Goal: Transaction & Acquisition: Register for event/course

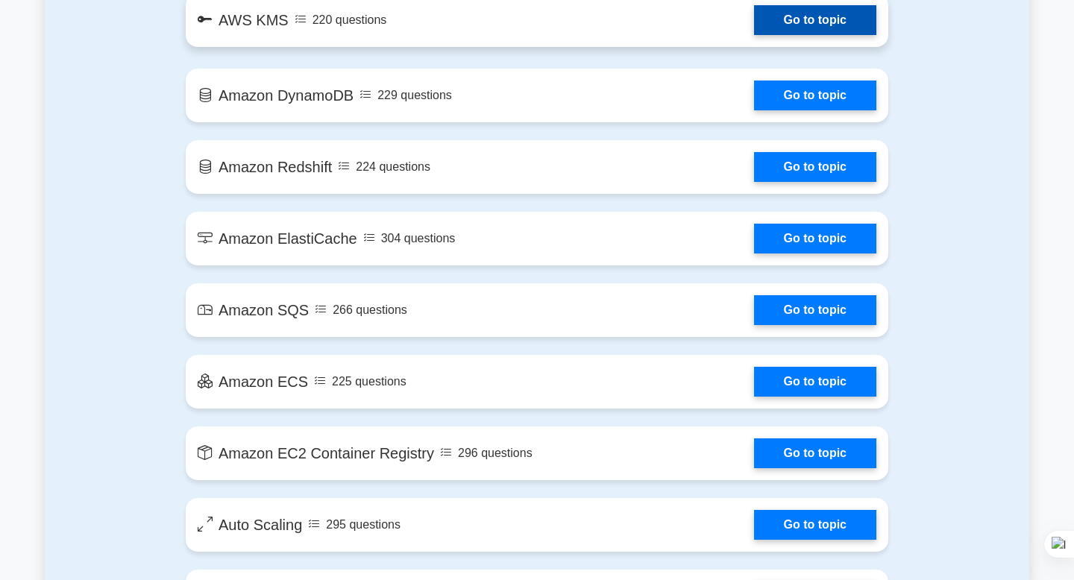
scroll to position [1948, 0]
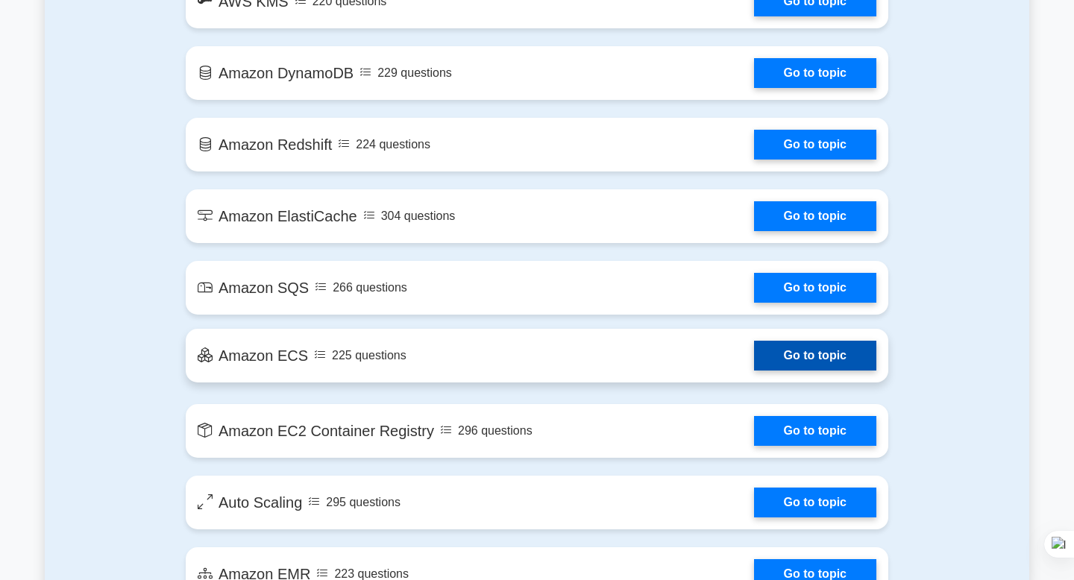
click at [754, 360] on link "Go to topic" at bounding box center [815, 356] width 122 height 30
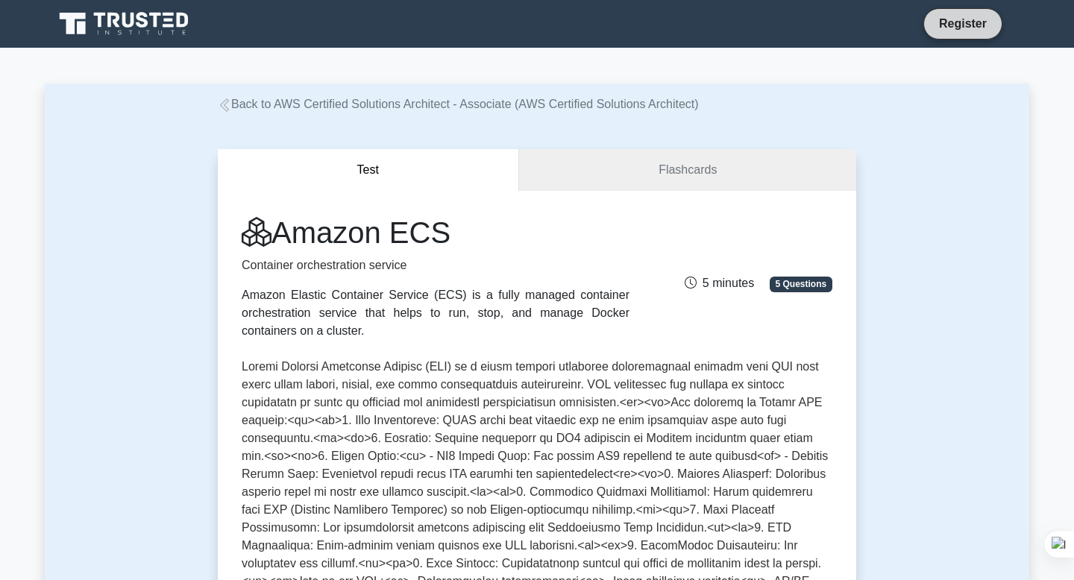
click at [960, 21] on link "Register" at bounding box center [963, 23] width 66 height 19
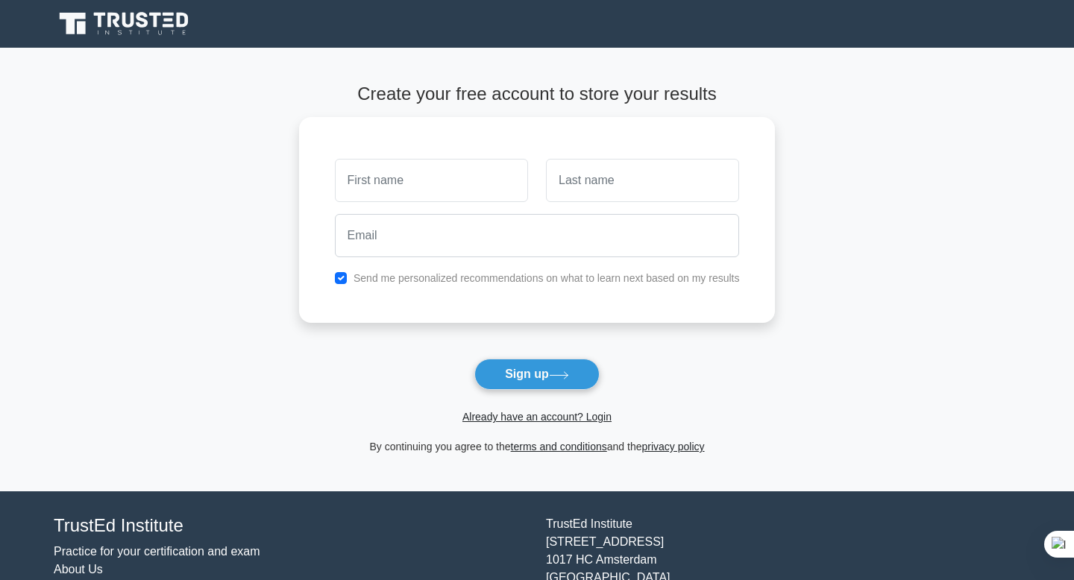
click at [412, 174] on input "text" at bounding box center [431, 180] width 193 height 43
type input "Puneet"
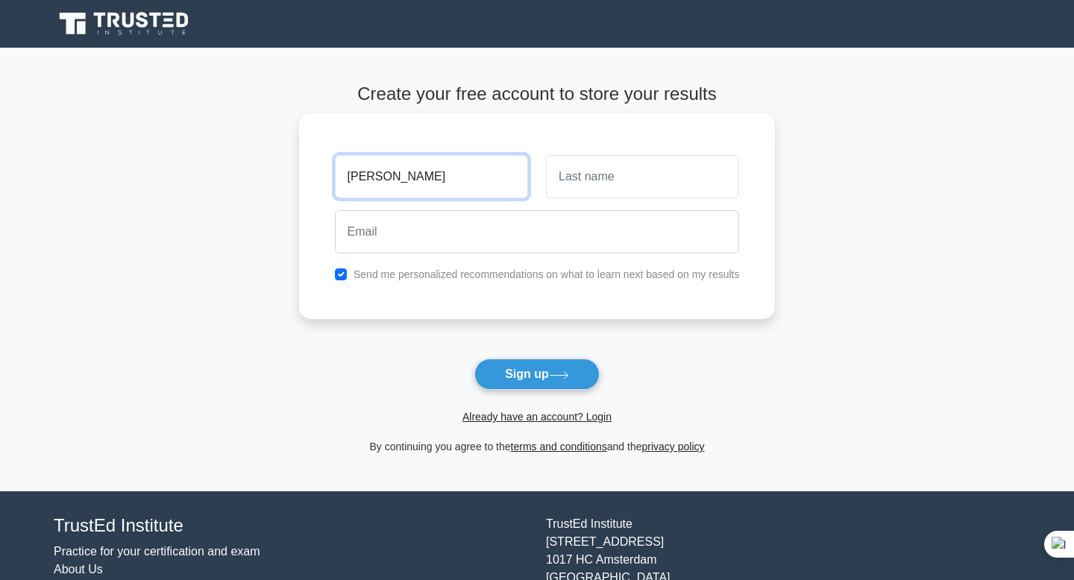
click at [405, 178] on input "Puneet" at bounding box center [431, 176] width 193 height 43
type input "jio"
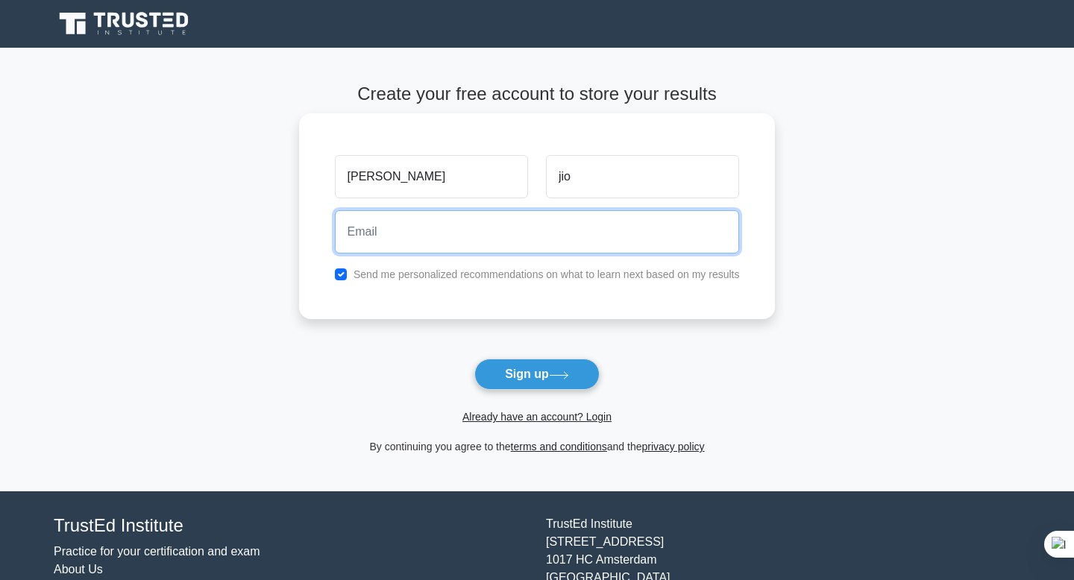
click at [377, 237] on input "email" at bounding box center [537, 231] width 405 height 43
type input "Puneet.a.joshi@rakuten.com"
click at [475, 359] on button "Sign up" at bounding box center [537, 374] width 125 height 31
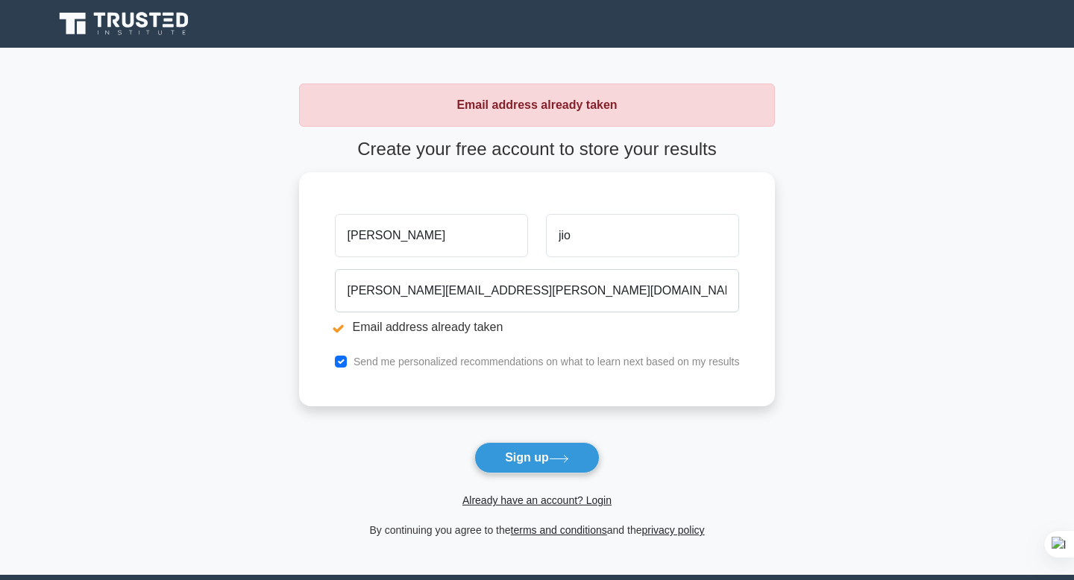
click at [140, 37] on icon at bounding box center [125, 24] width 143 height 28
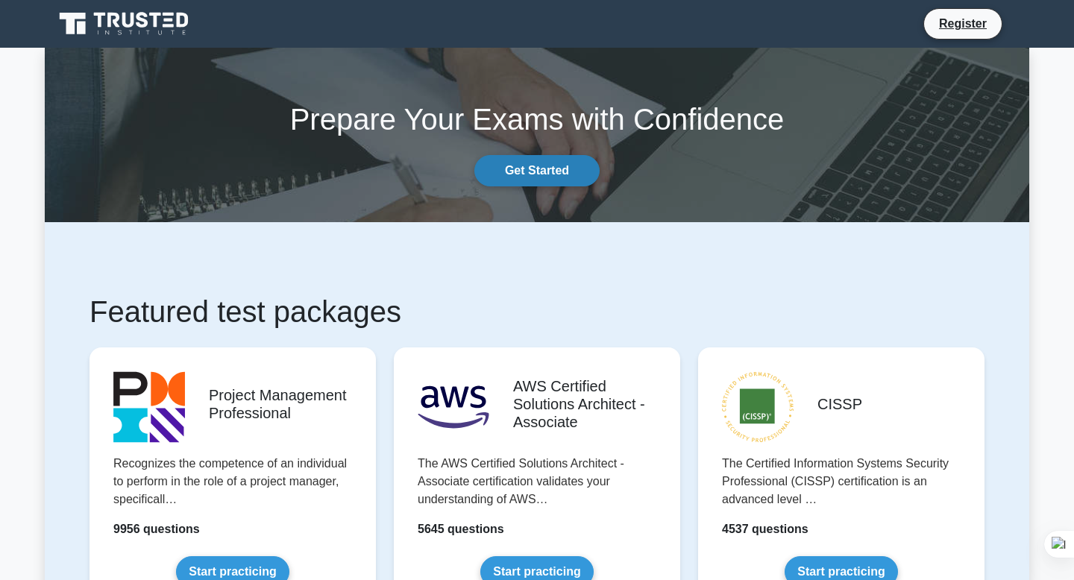
click at [537, 174] on link "Get Started" at bounding box center [537, 170] width 125 height 31
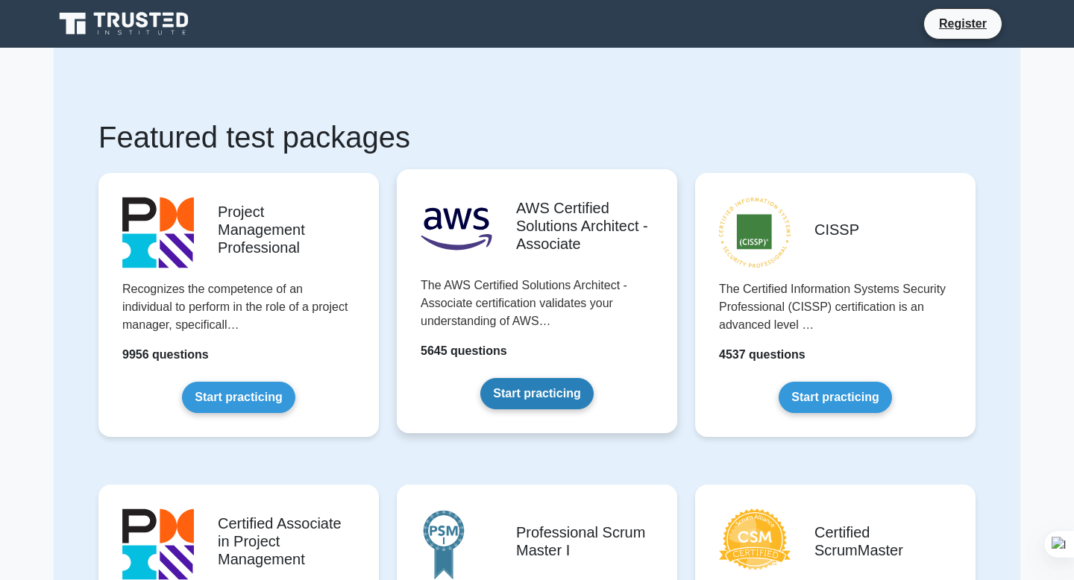
click at [564, 378] on link "Start practicing" at bounding box center [536, 393] width 113 height 31
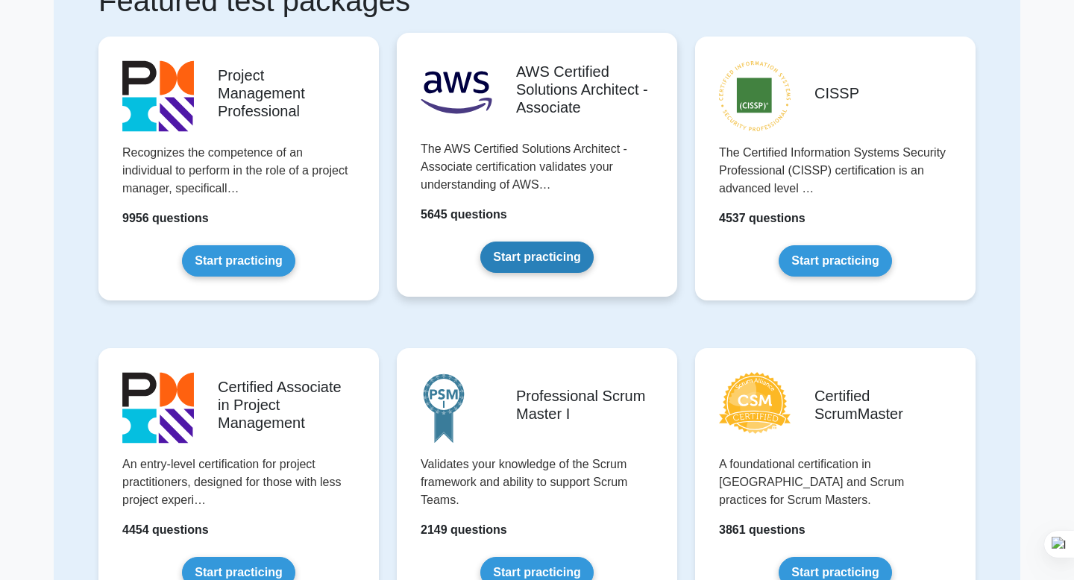
scroll to position [137, 0]
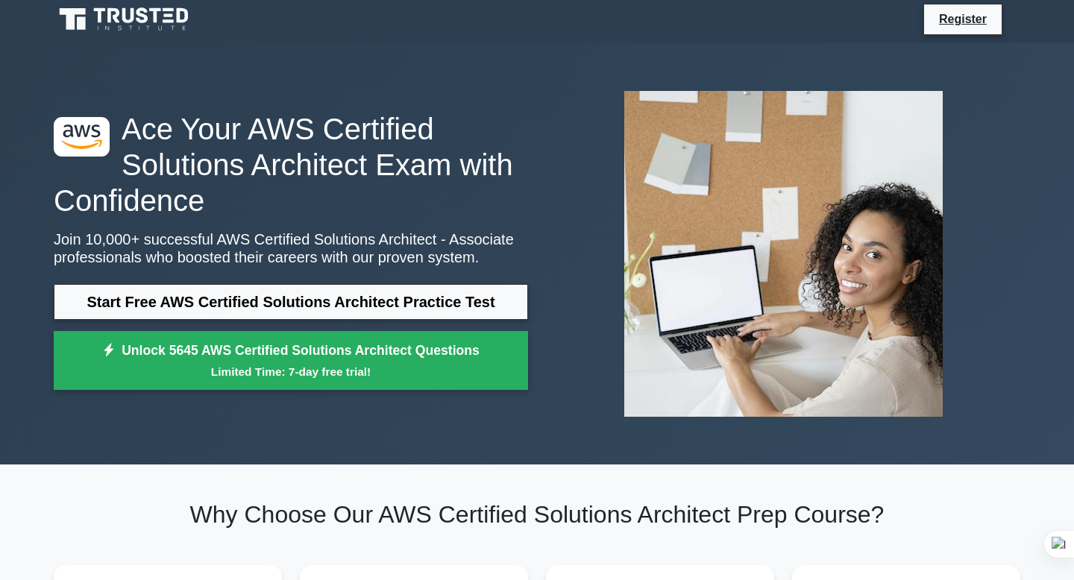
scroll to position [19, 0]
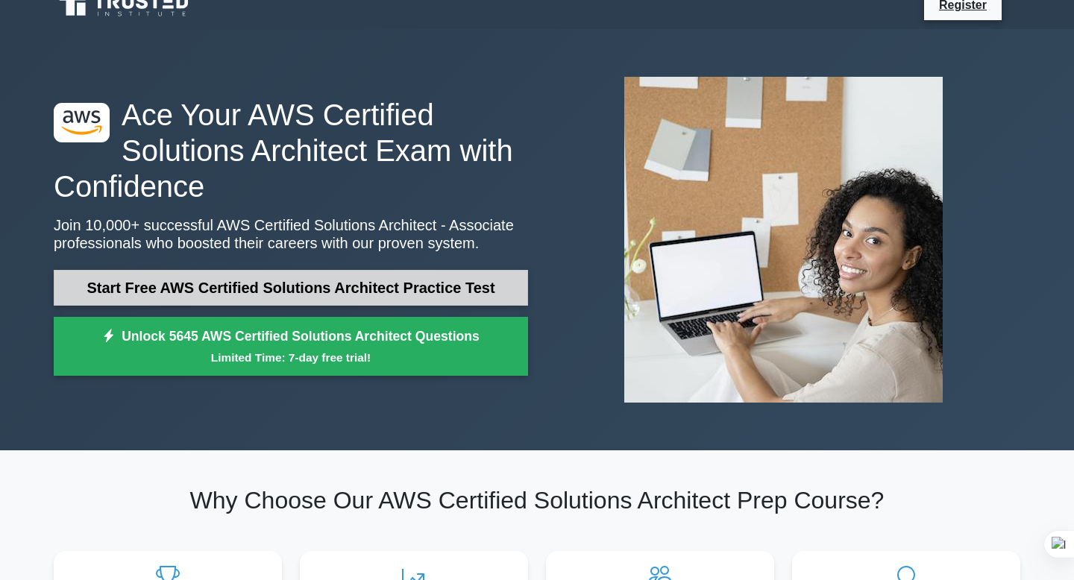
click at [333, 284] on link "Start Free AWS Certified Solutions Architect Practice Test" at bounding box center [291, 288] width 475 height 36
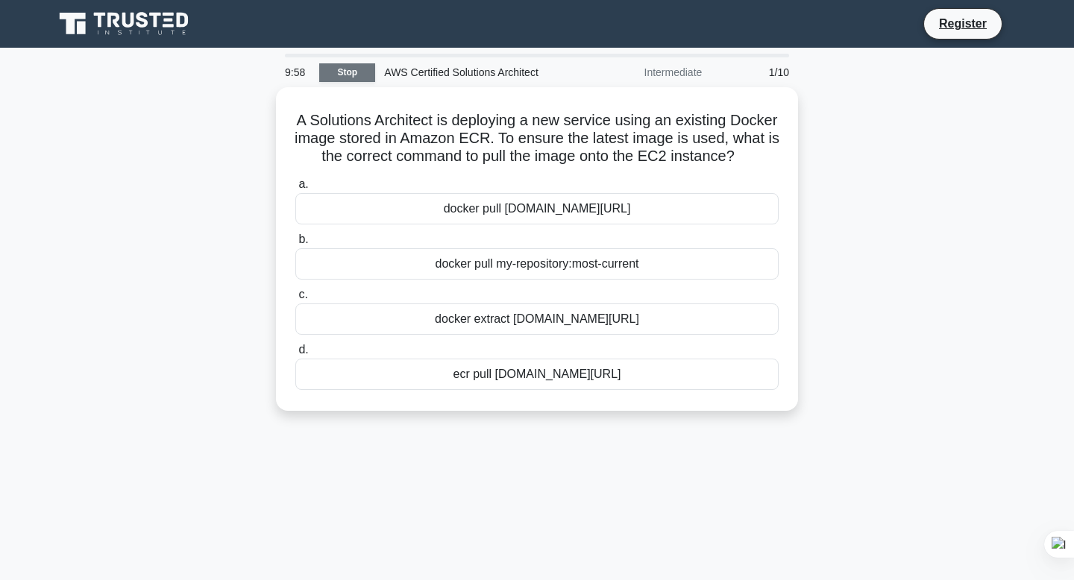
click at [356, 72] on link "Stop" at bounding box center [347, 72] width 56 height 19
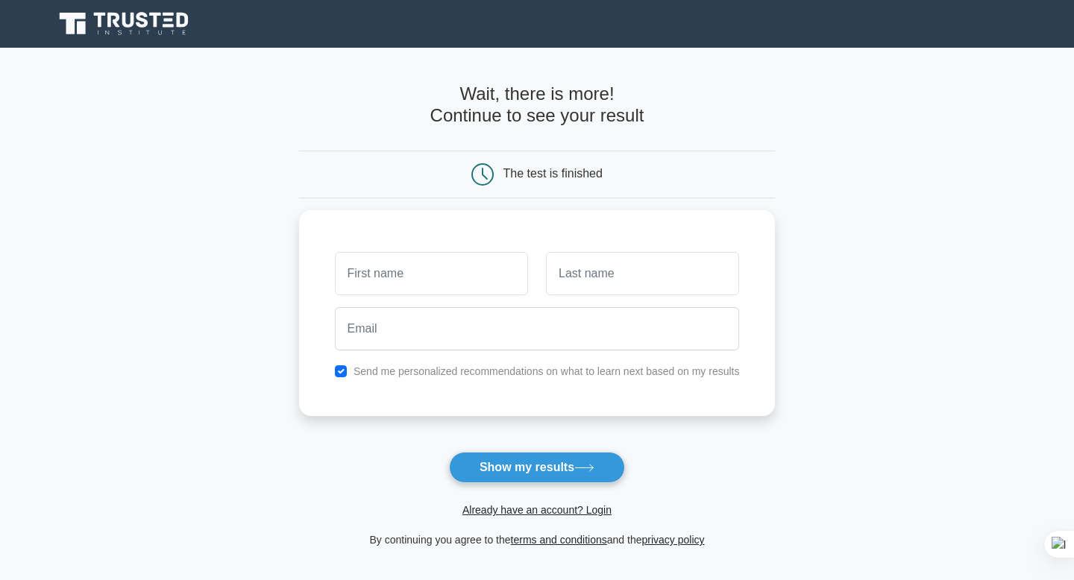
click at [137, 21] on icon at bounding box center [125, 24] width 143 height 28
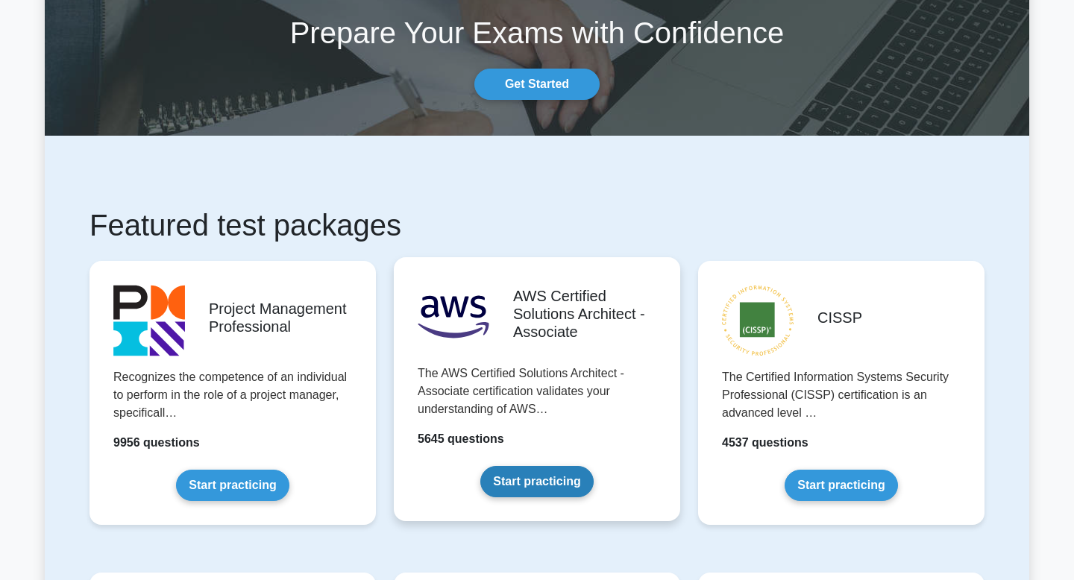
scroll to position [87, 0]
click at [527, 466] on link "Start practicing" at bounding box center [536, 481] width 113 height 31
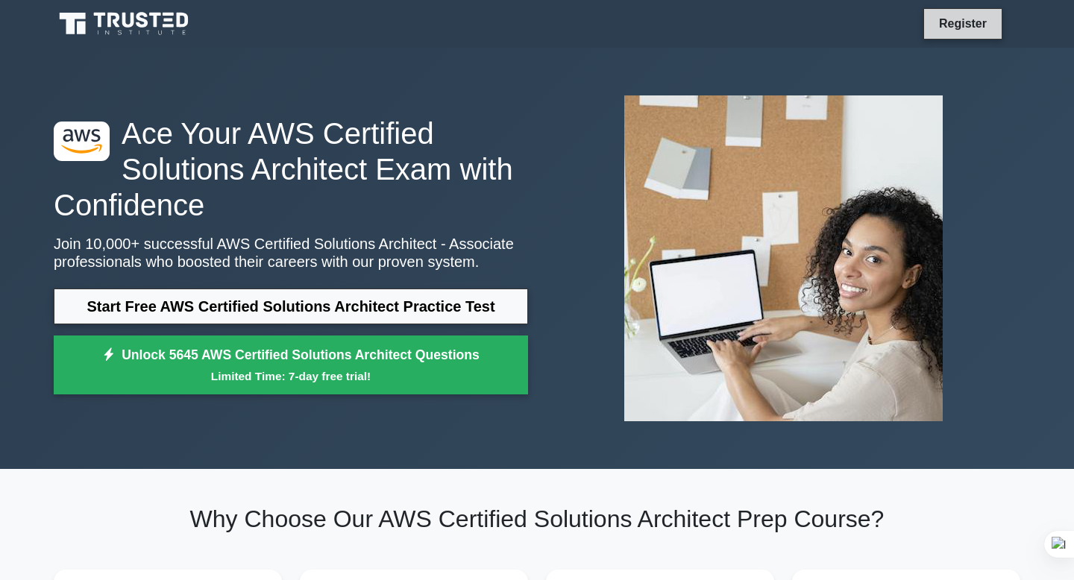
click at [969, 27] on link "Register" at bounding box center [963, 23] width 66 height 19
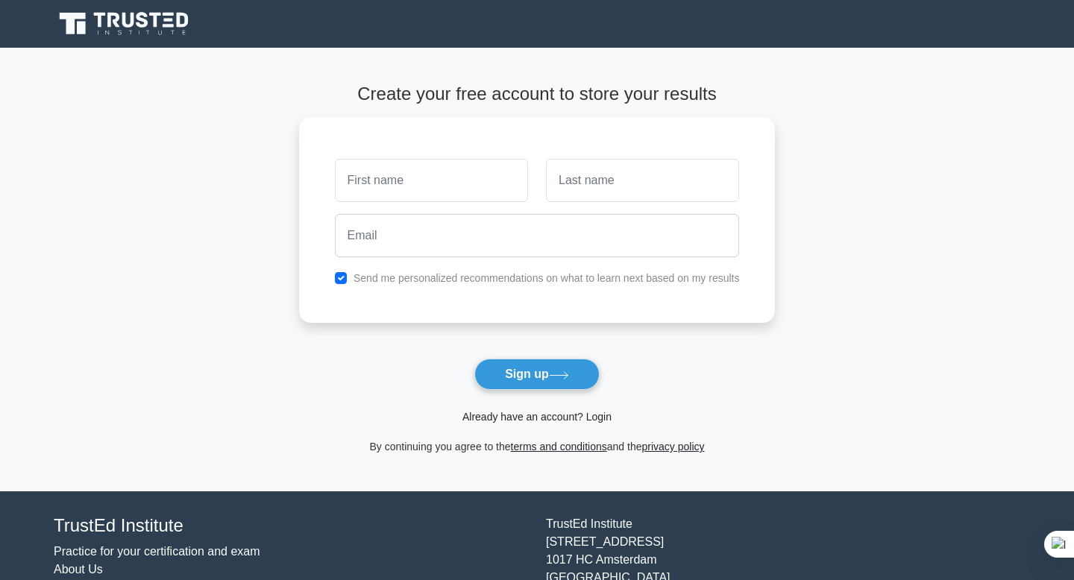
click at [552, 418] on link "Already have an account? Login" at bounding box center [537, 417] width 149 height 12
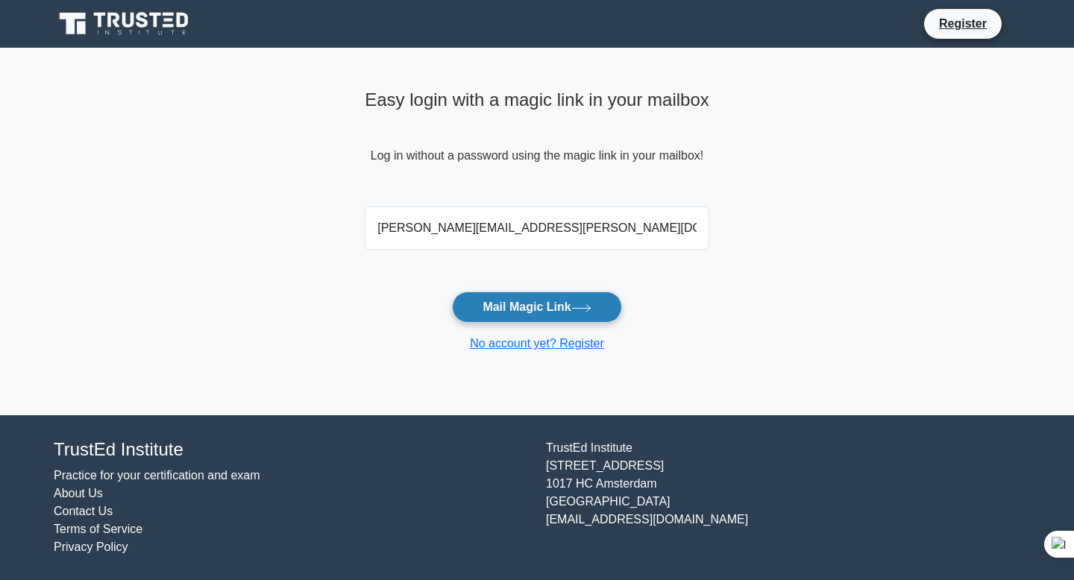
type input "[PERSON_NAME][EMAIL_ADDRESS][PERSON_NAME][DOMAIN_NAME]"
click at [557, 304] on button "Mail Magic Link" at bounding box center [536, 307] width 169 height 31
